Goal: Task Accomplishment & Management: Complete application form

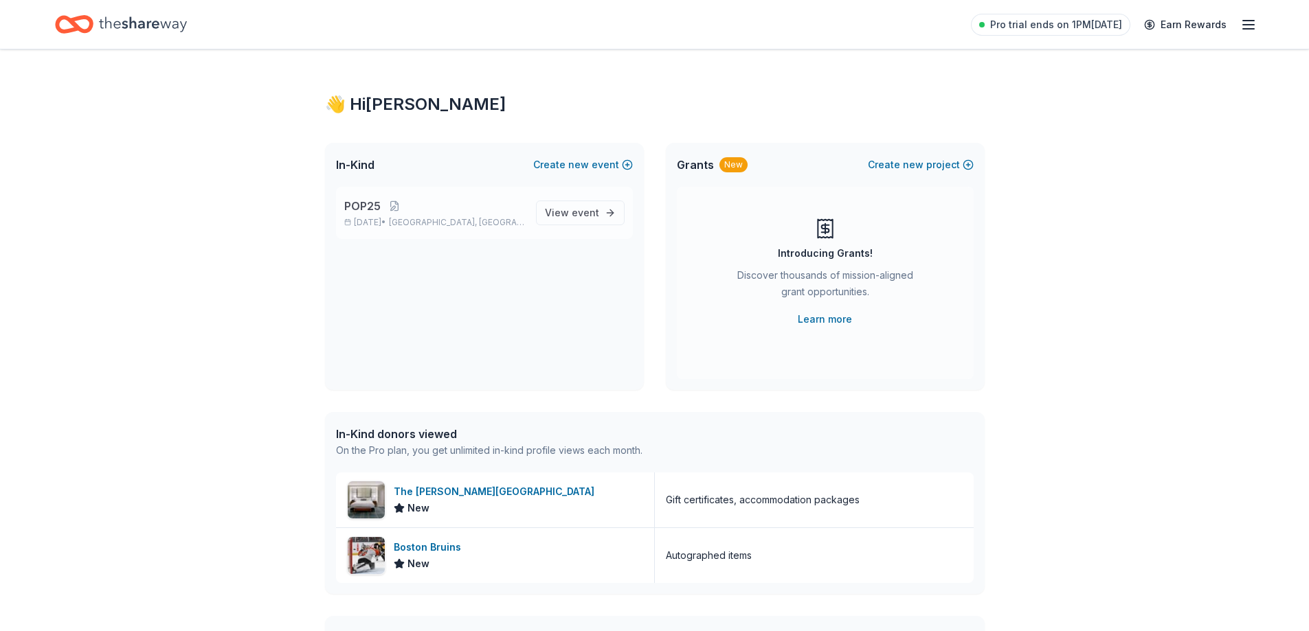
click at [456, 208] on p "POP25" at bounding box center [434, 206] width 181 height 16
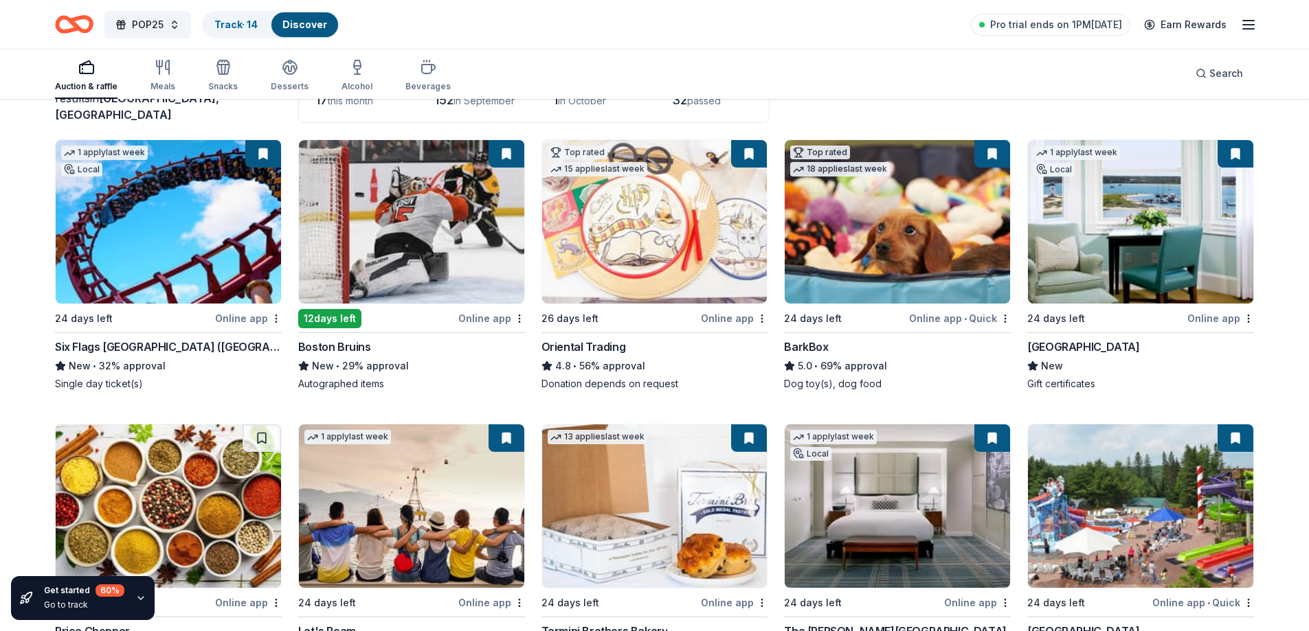
scroll to position [137, 0]
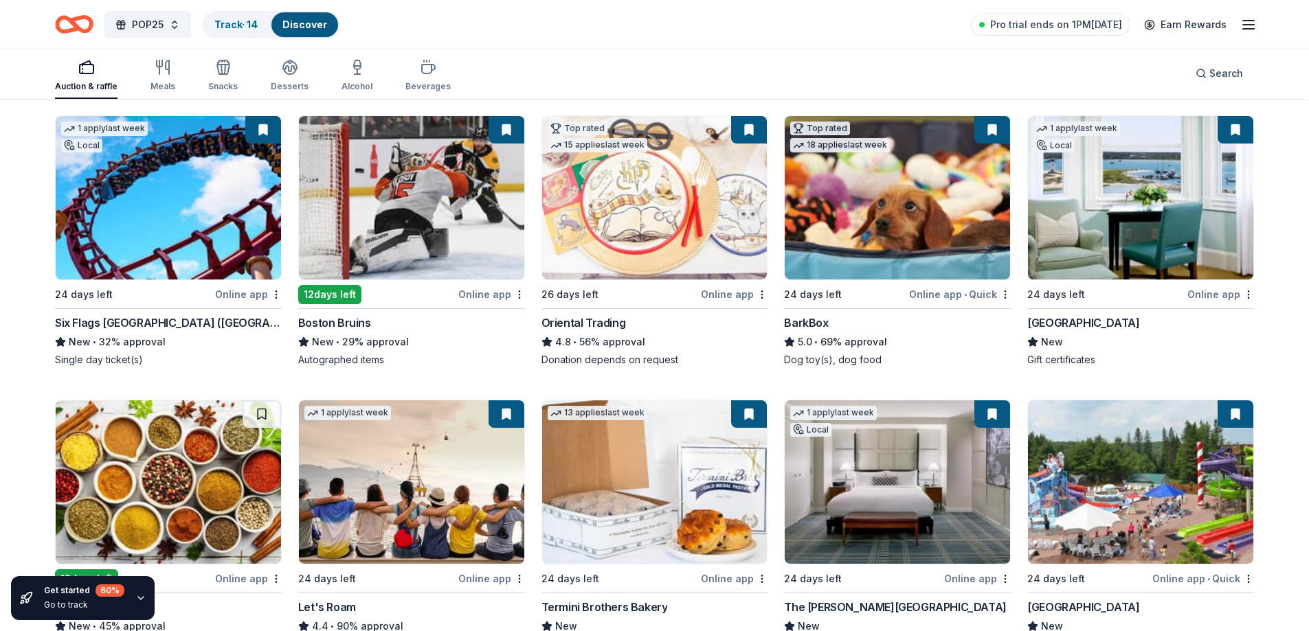
click at [1218, 291] on div "Online app" at bounding box center [1220, 294] width 67 height 17
click at [421, 298] on div "12 days left" at bounding box center [376, 294] width 157 height 17
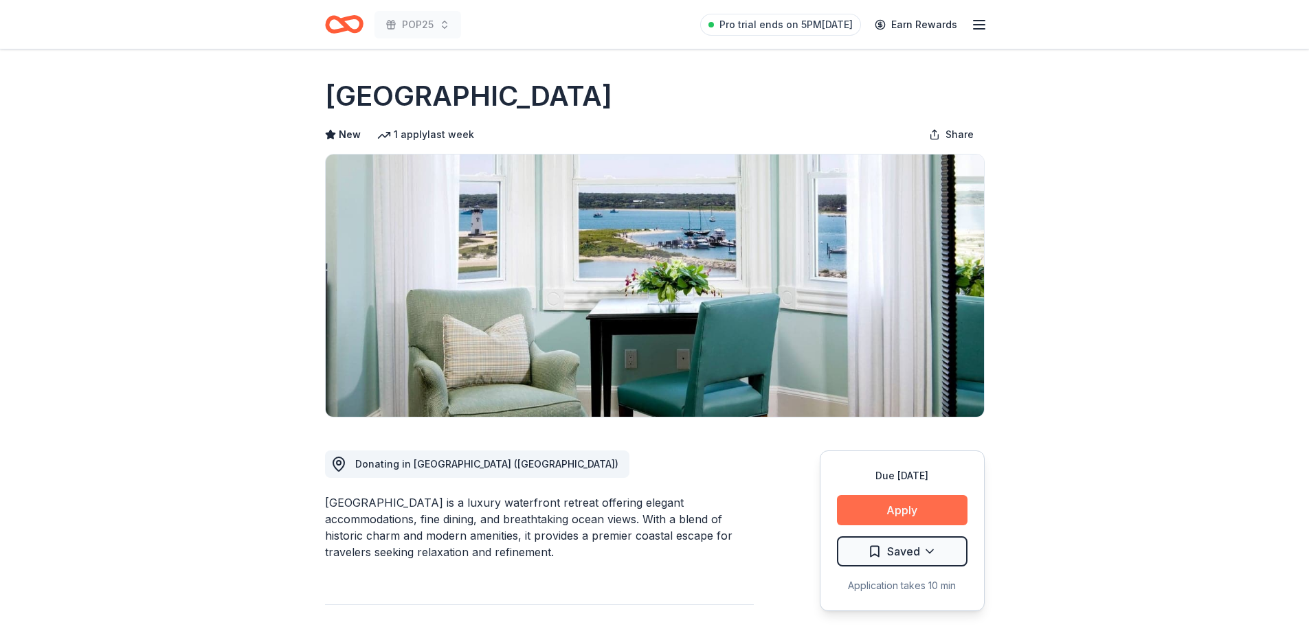
click at [914, 519] on button "Apply" at bounding box center [902, 510] width 131 height 30
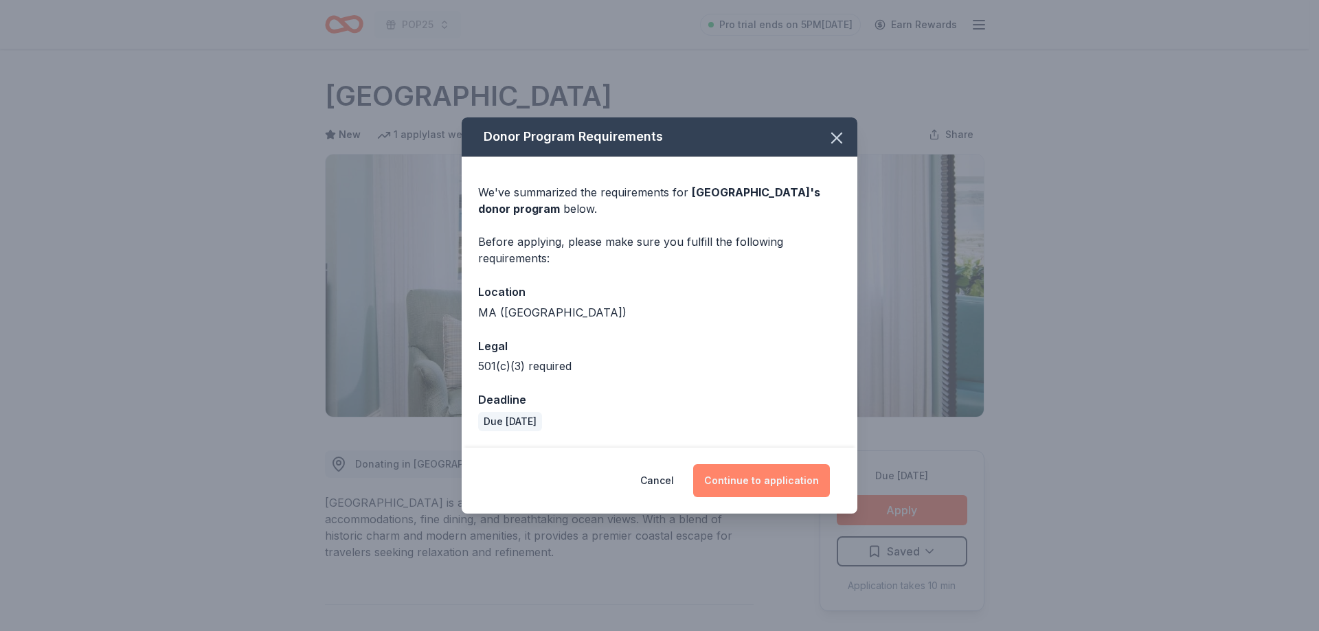
click at [753, 472] on button "Continue to application" at bounding box center [761, 480] width 137 height 33
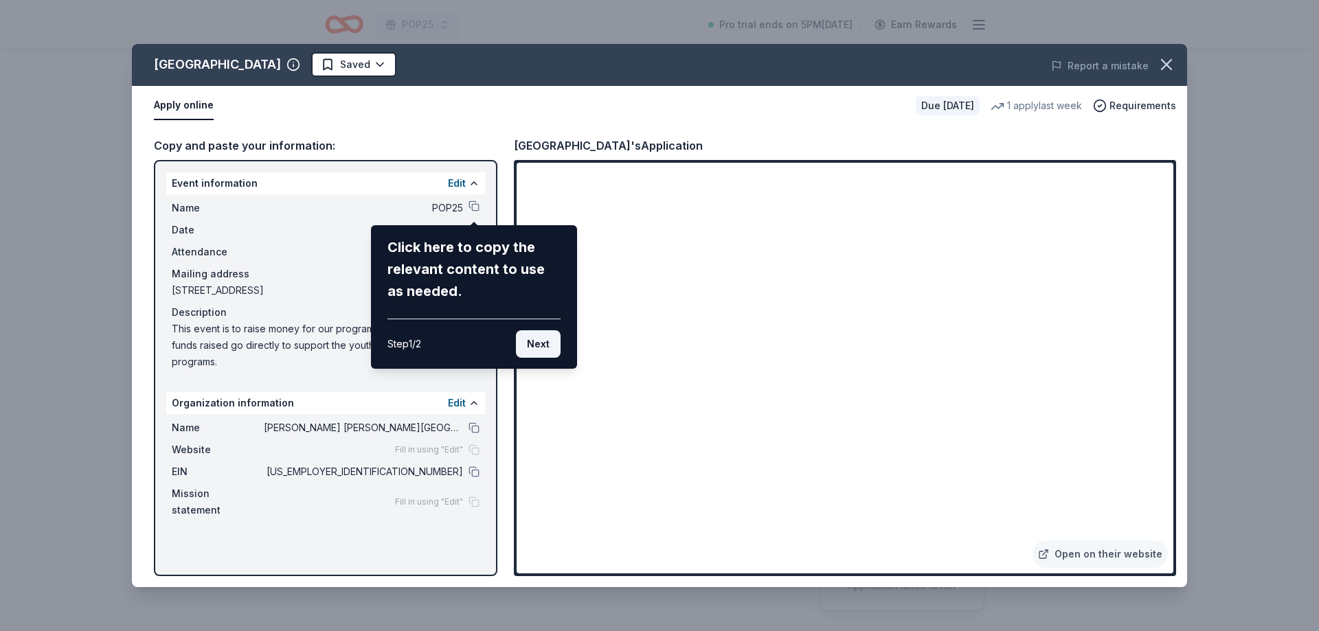
click at [537, 346] on button "Next" at bounding box center [538, 343] width 45 height 27
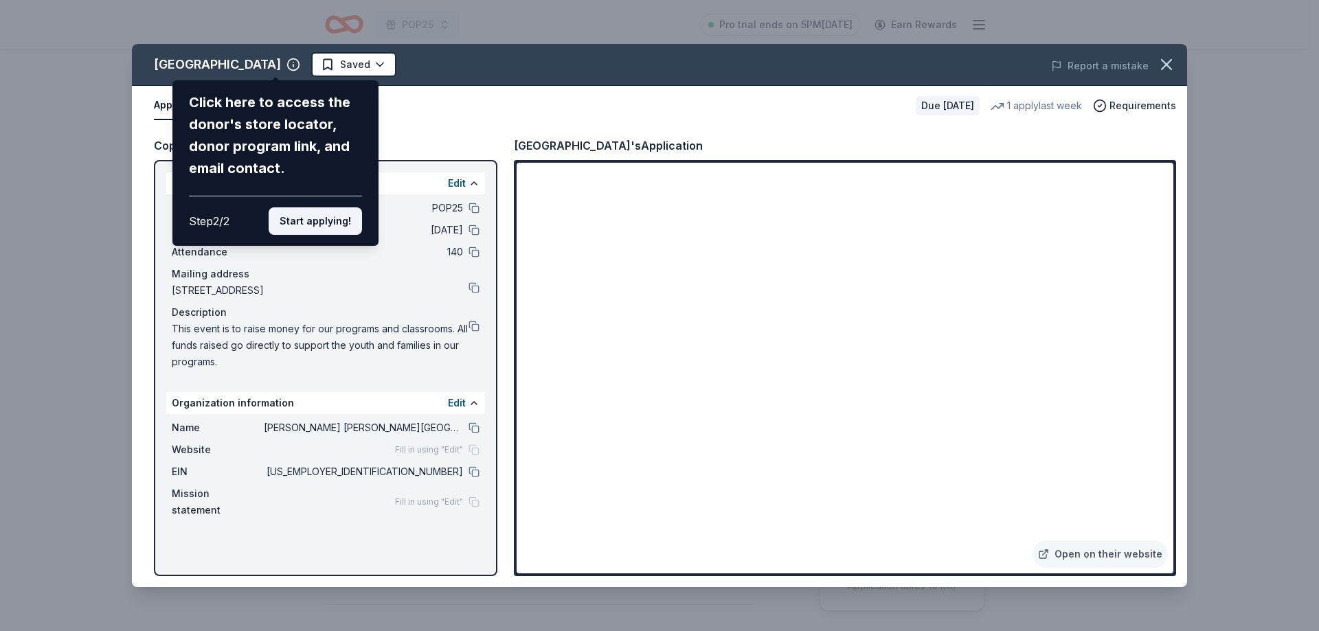
click at [282, 223] on button "Start applying!" at bounding box center [315, 220] width 93 height 27
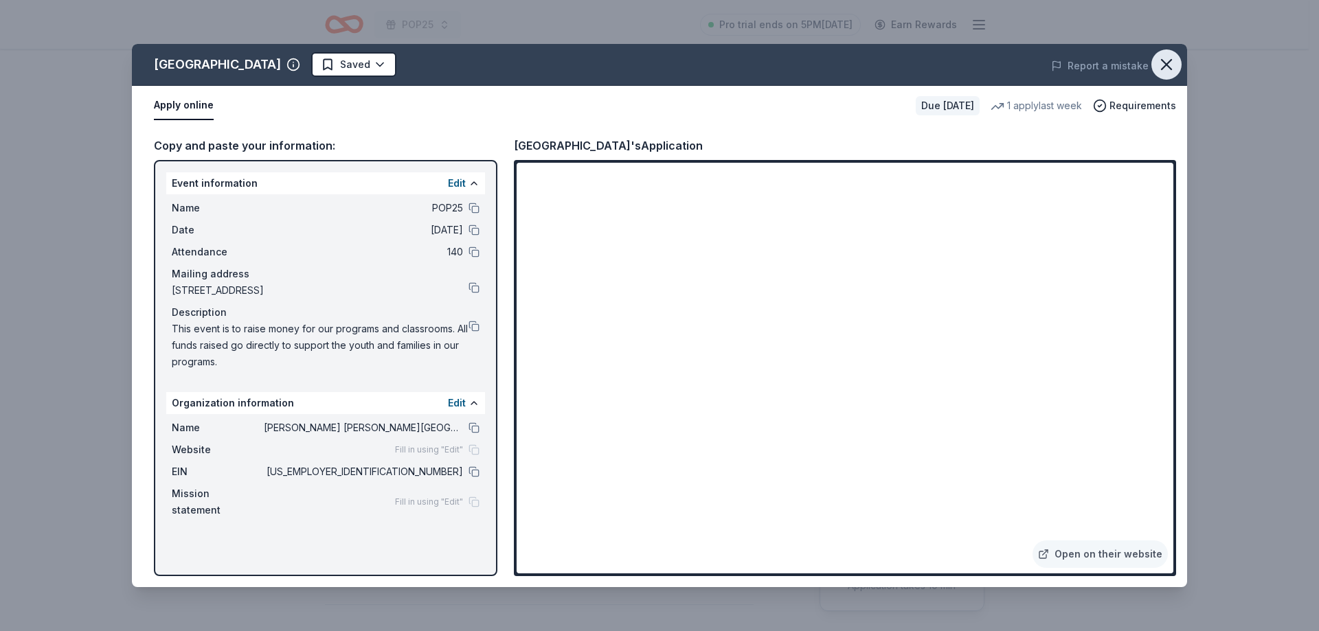
click at [1173, 67] on icon "button" at bounding box center [1166, 64] width 19 height 19
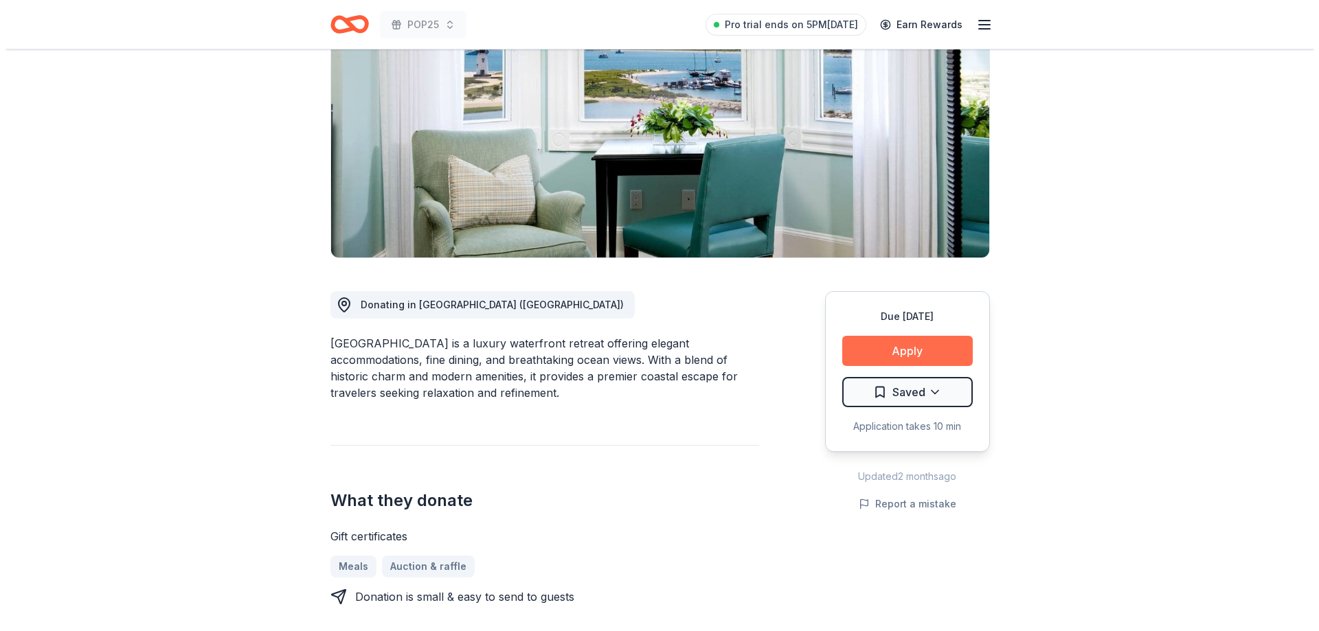
scroll to position [206, 0]
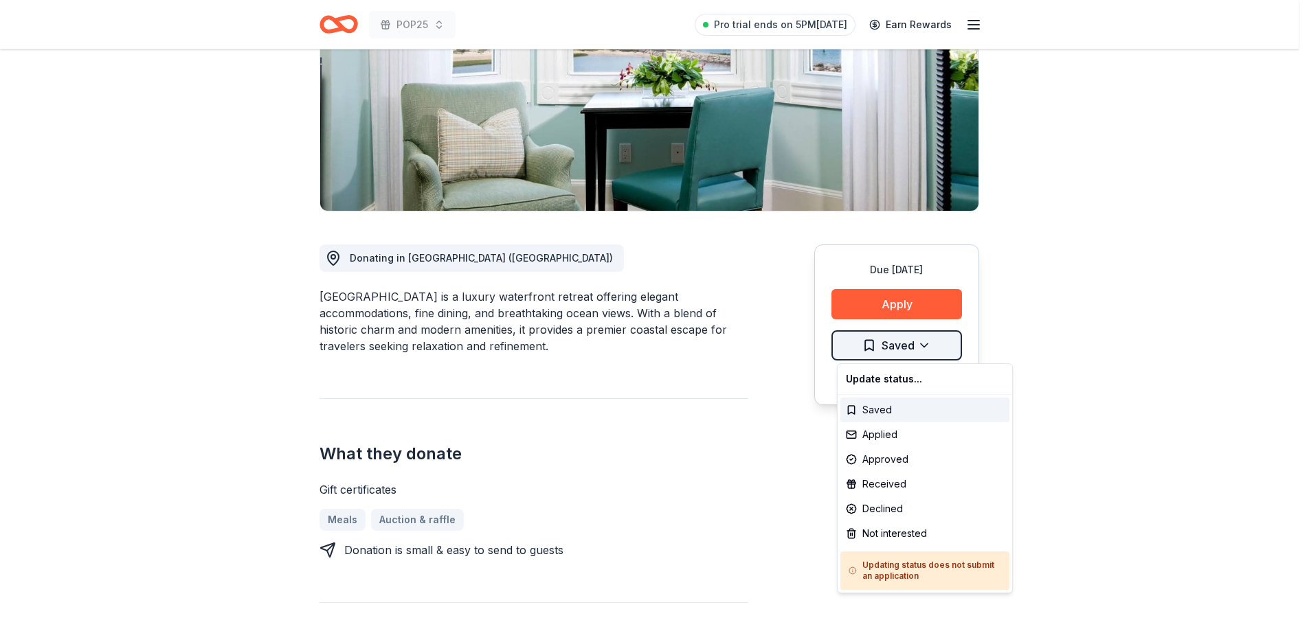
click at [938, 348] on html "POP25 Pro trial ends on 5PM[DATE] Earn Rewards Due [DATE] [GEOGRAPHIC_DATA] New…" at bounding box center [654, 109] width 1309 height 631
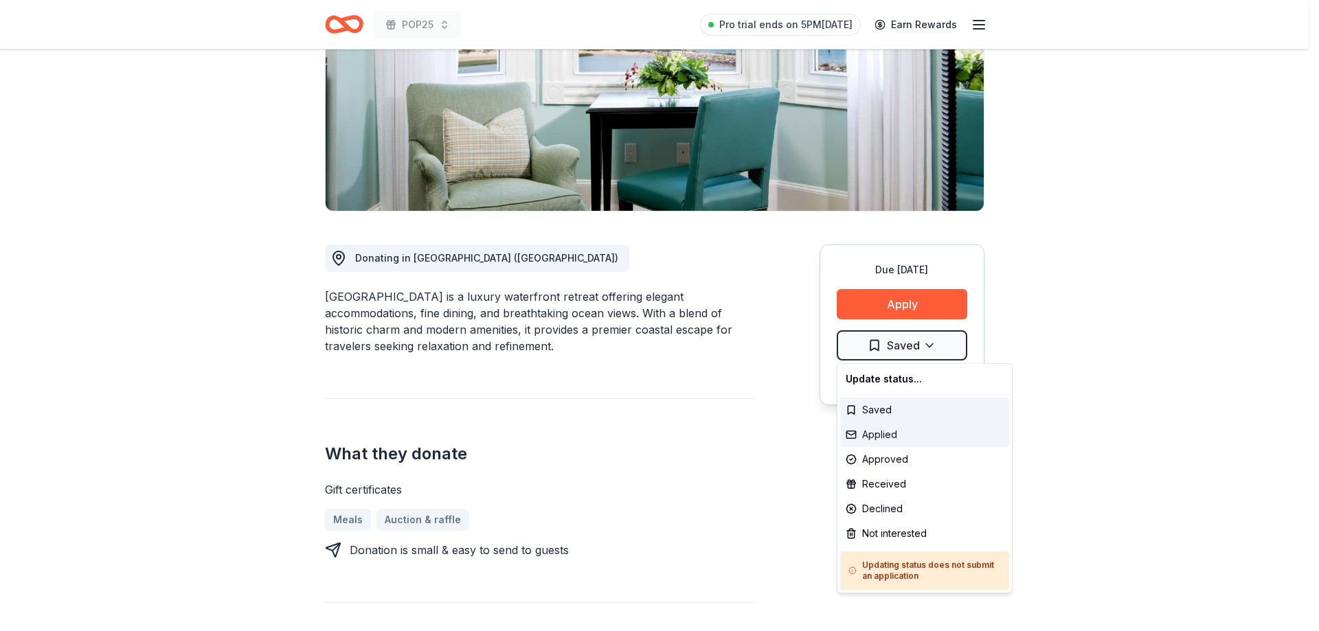
click at [895, 432] on div "Applied" at bounding box center [924, 434] width 169 height 25
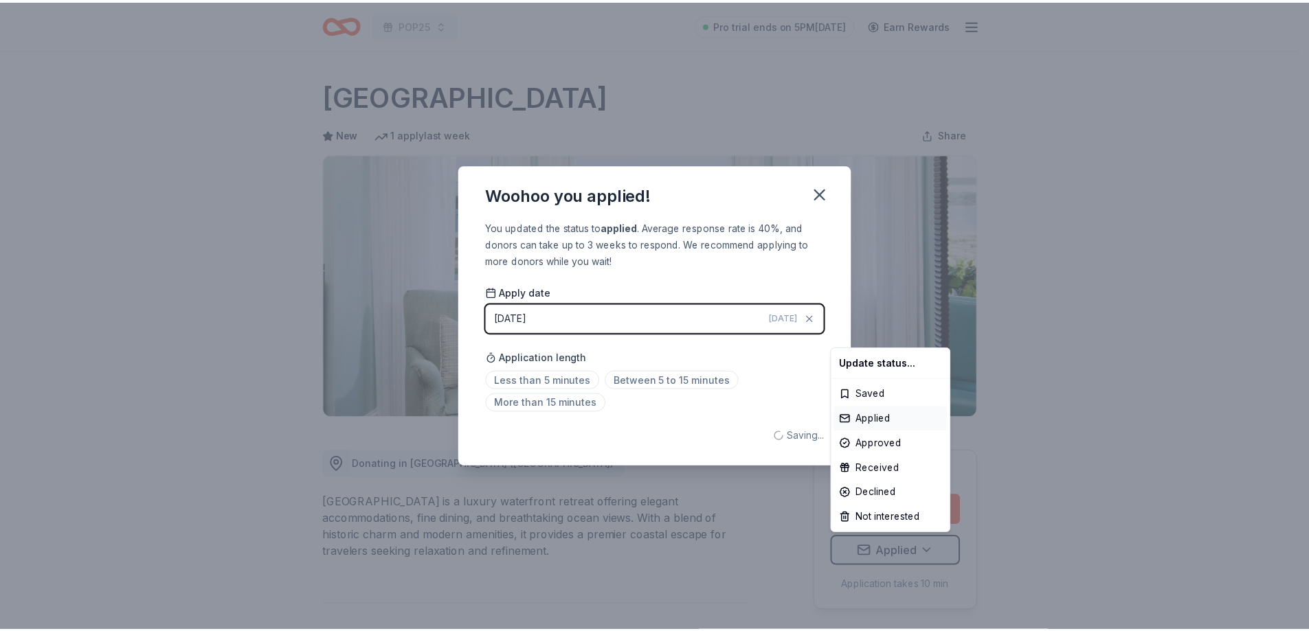
scroll to position [0, 0]
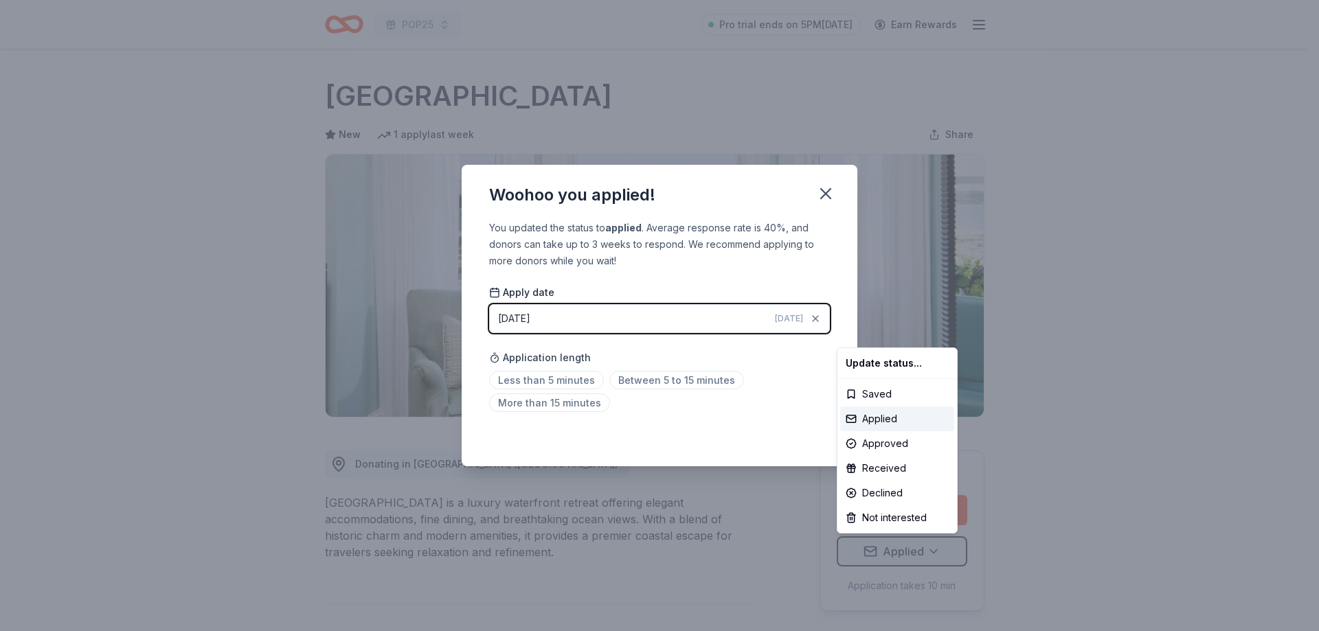
click at [574, 380] on html "POP25 Pro trial ends on 5PM[DATE] Earn Rewards Due [DATE] [GEOGRAPHIC_DATA] New…" at bounding box center [659, 315] width 1319 height 631
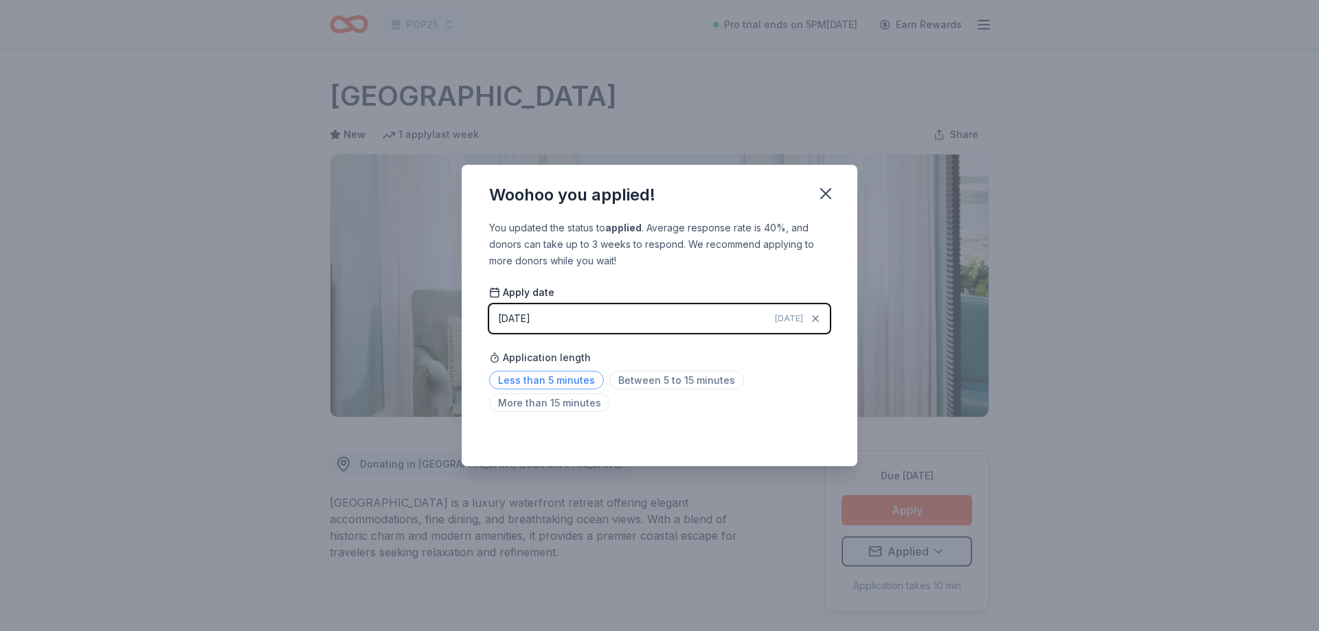
click at [543, 377] on span "Less than 5 minutes" at bounding box center [546, 380] width 115 height 19
click at [827, 184] on icon "button" at bounding box center [825, 193] width 19 height 19
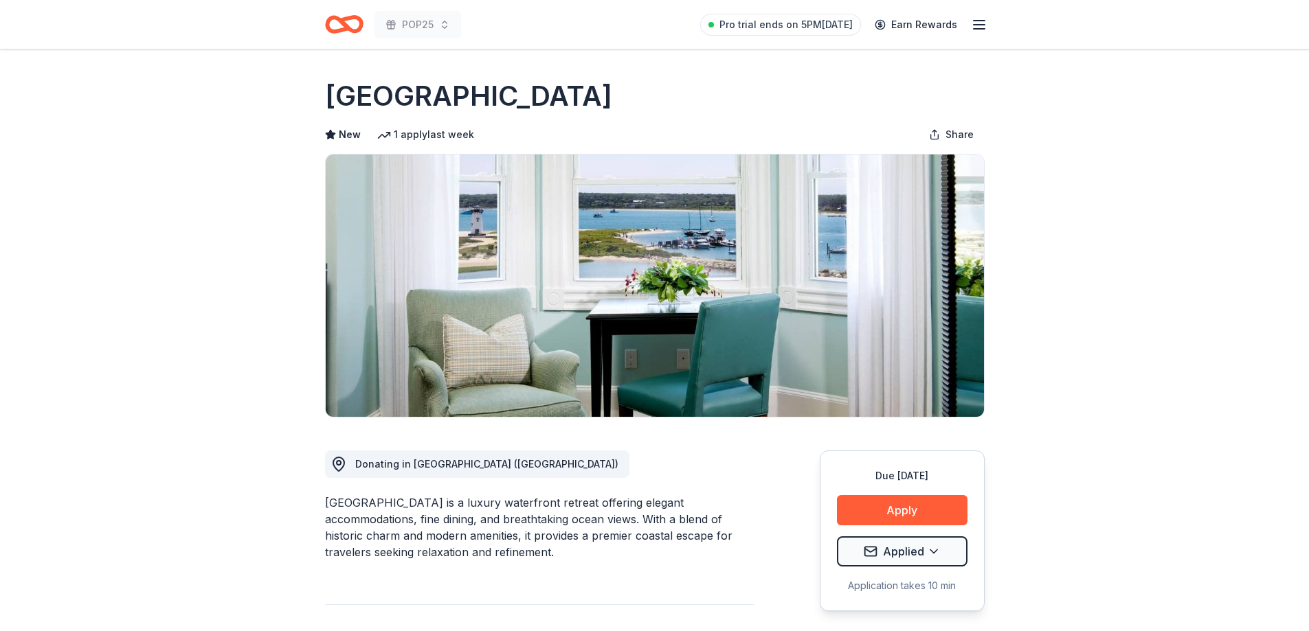
click at [377, 98] on h1 "[GEOGRAPHIC_DATA]" at bounding box center [468, 96] width 287 height 38
